Goal: Check status

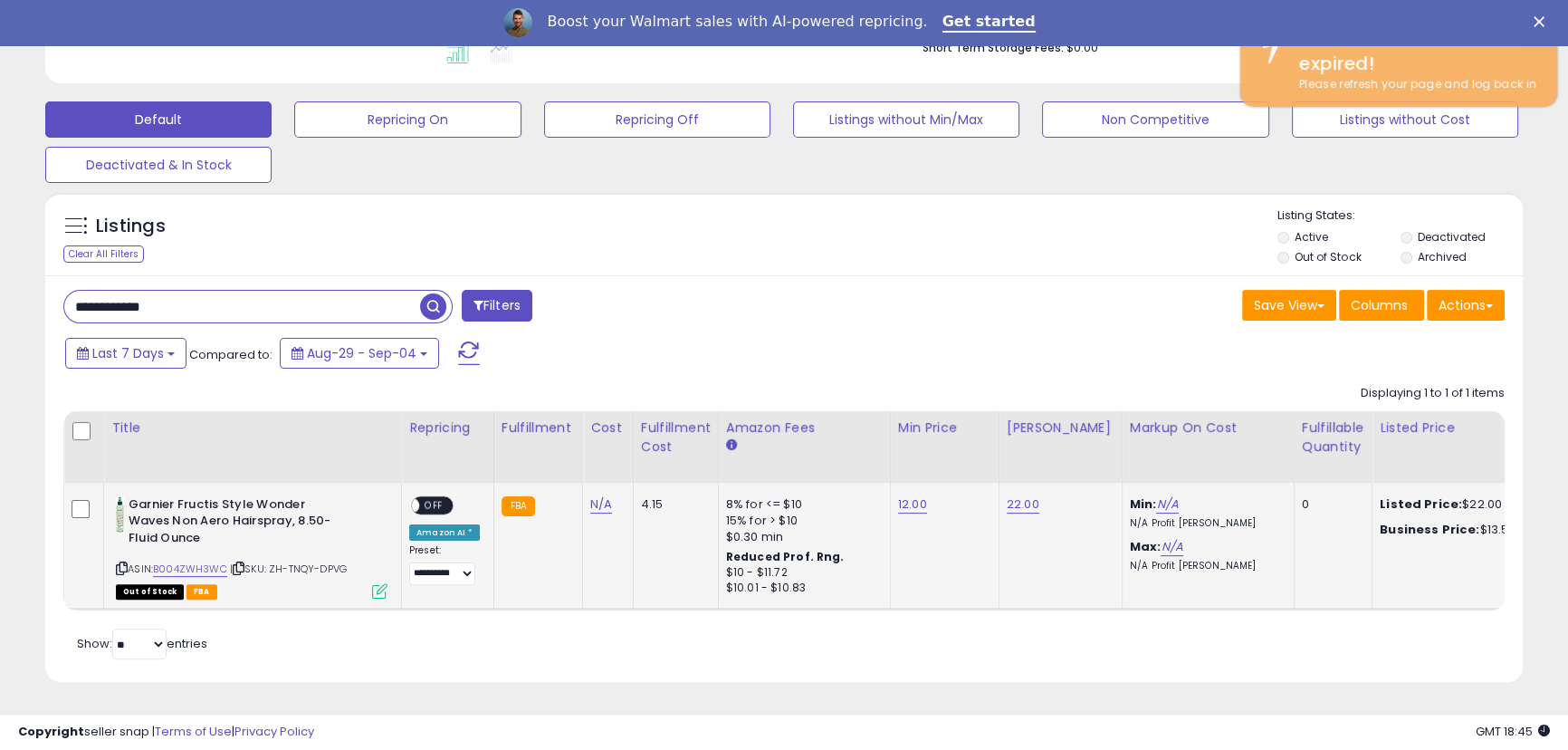
scroll to position [371, 855]
